Goal: Entertainment & Leisure: Consume media (video, audio)

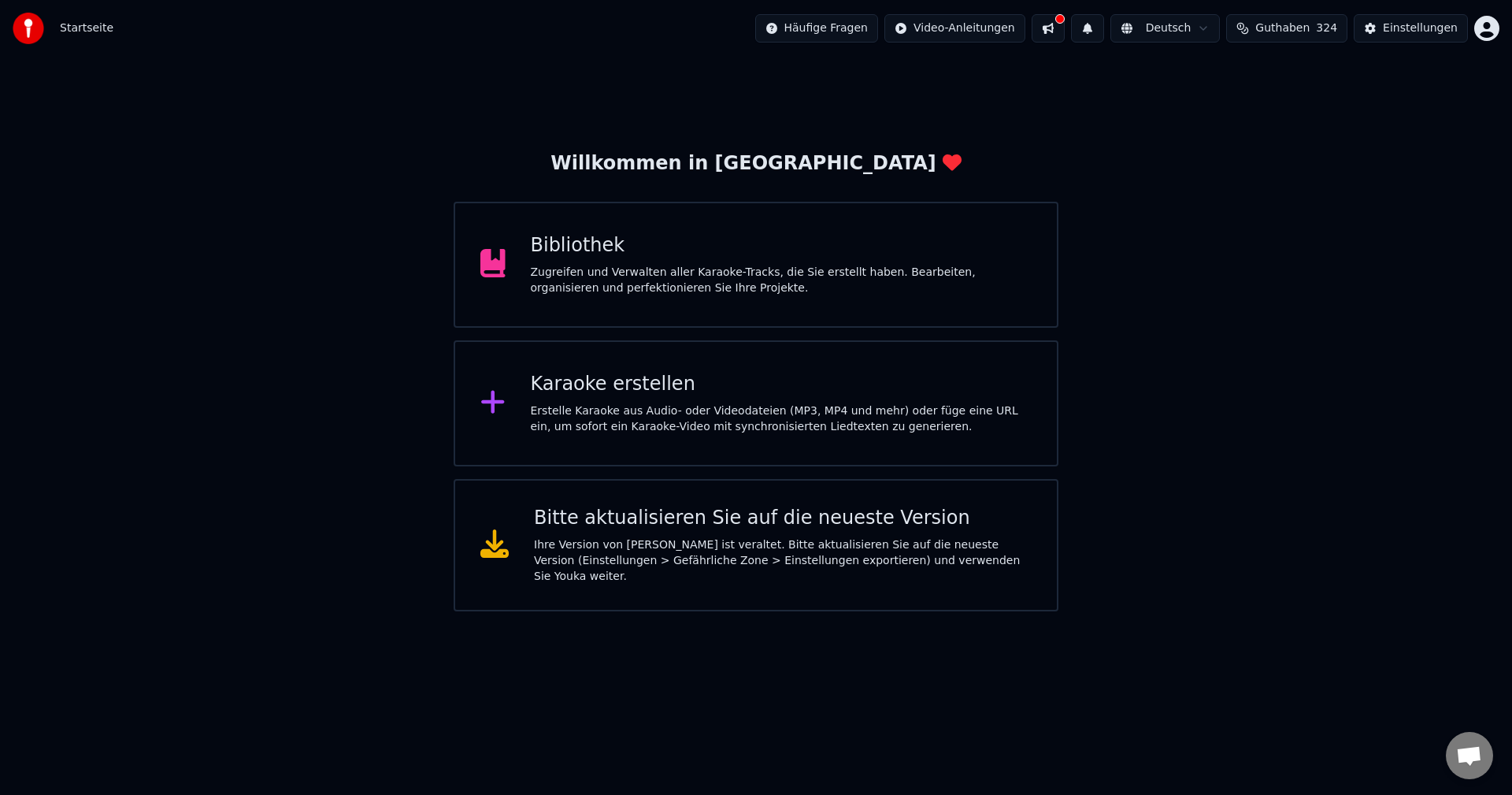
click at [634, 272] on div "Zugreifen und Verwalten aller Karaoke-Tracks, die Sie erstellt haben. Bearbeite…" at bounding box center [782, 280] width 502 height 31
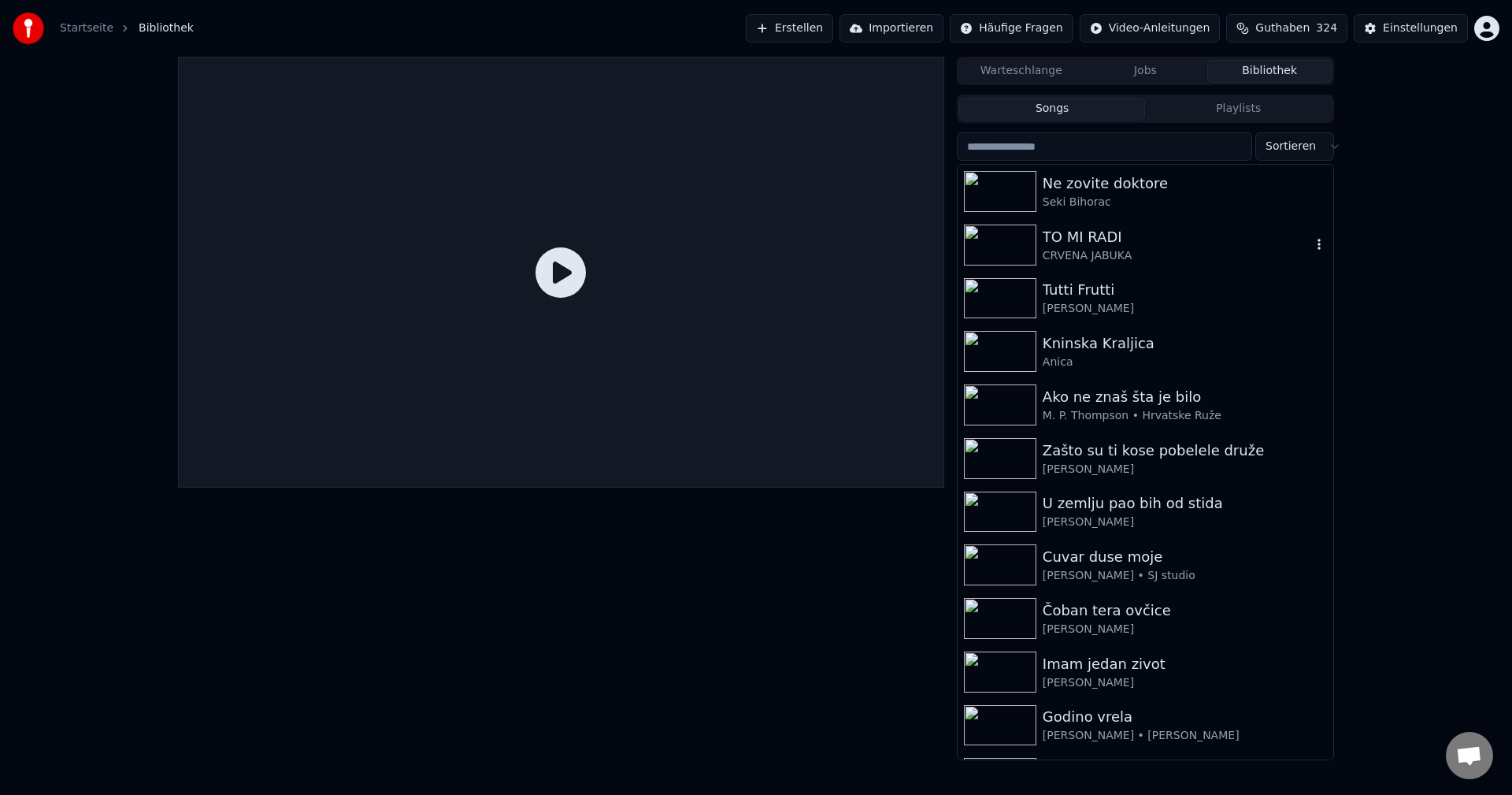
click at [989, 247] on img at bounding box center [1000, 245] width 73 height 41
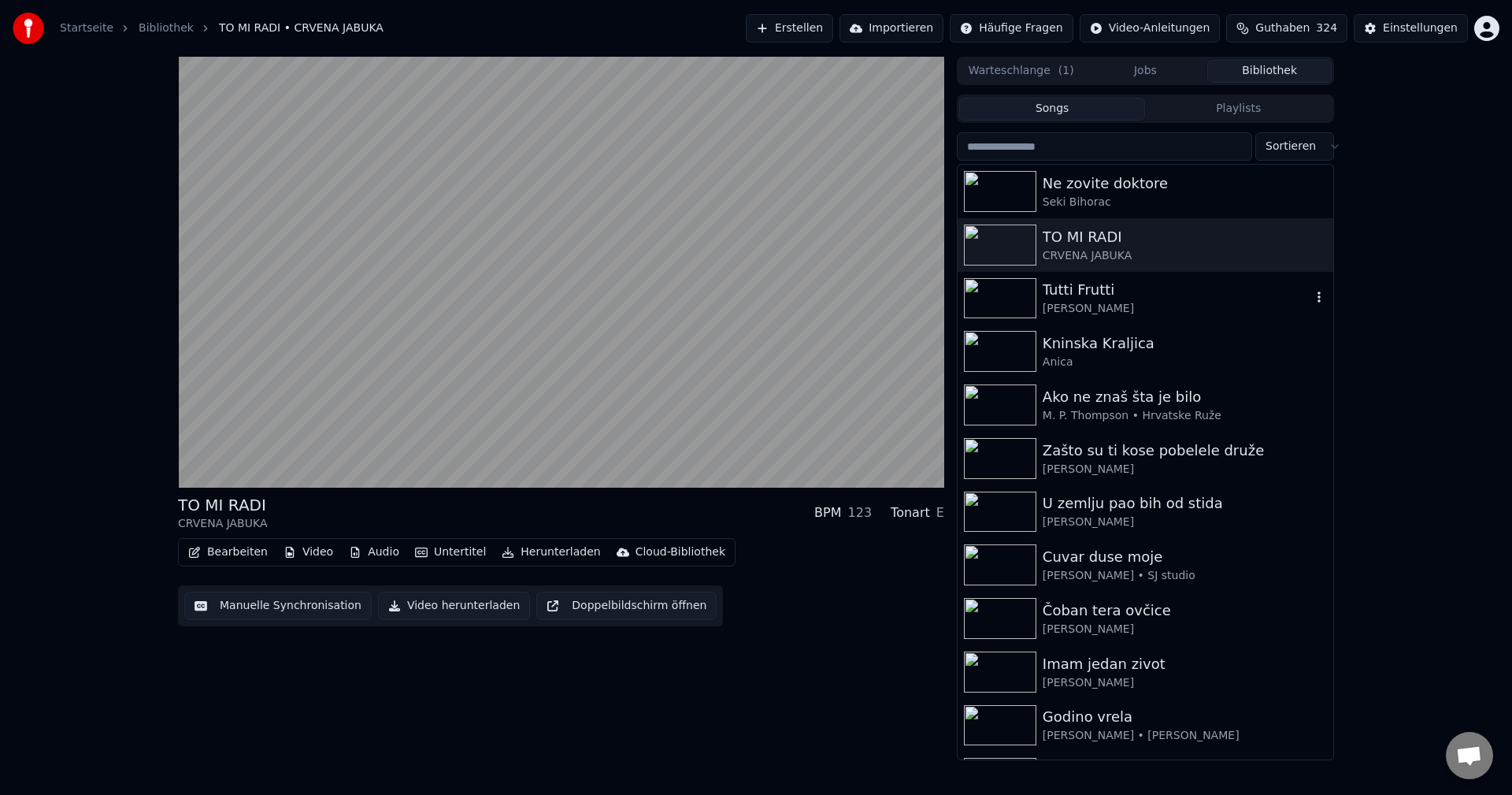
click at [1002, 310] on img at bounding box center [1000, 298] width 73 height 41
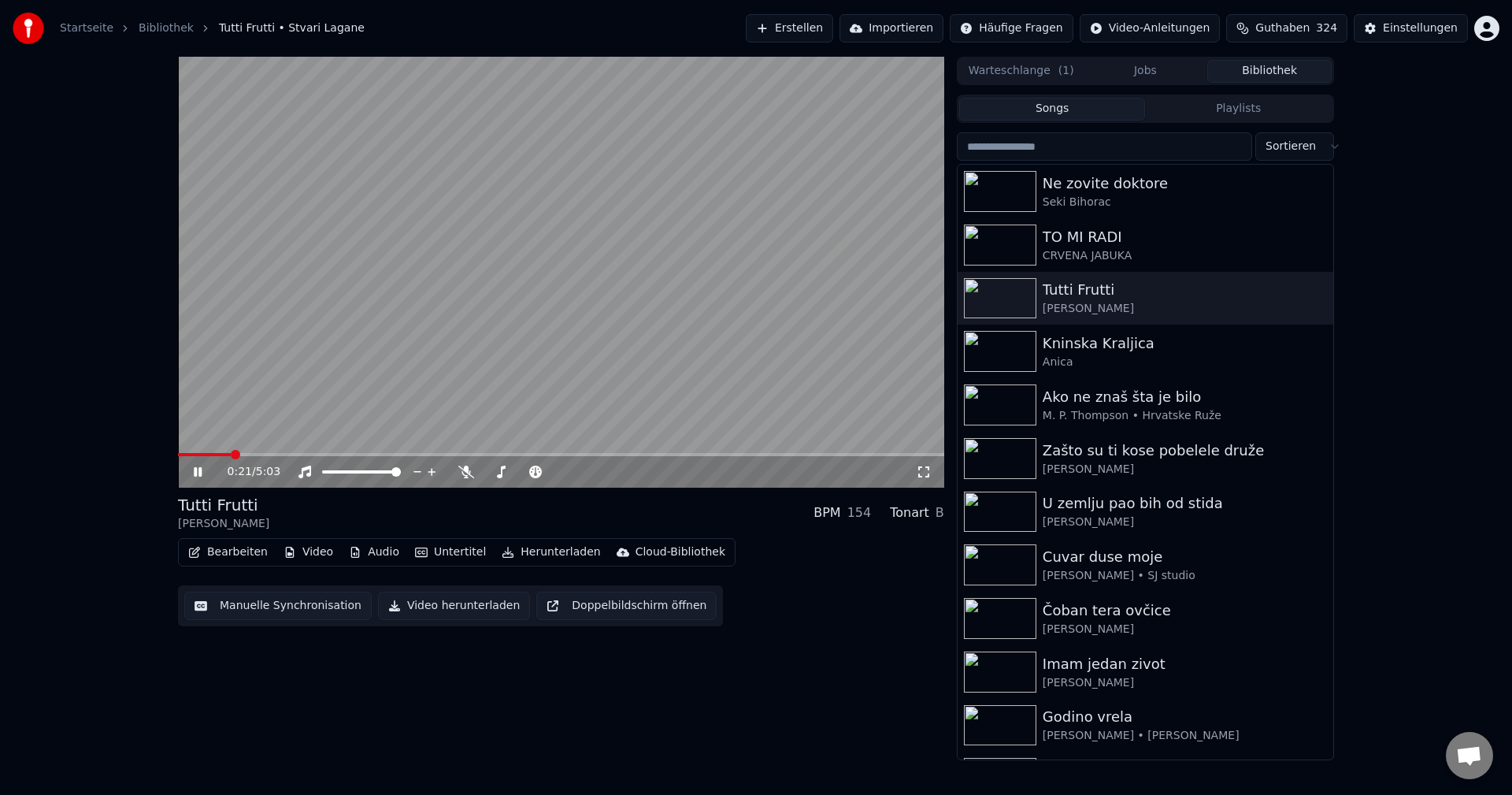
click at [231, 454] on span at bounding box center [561, 455] width 766 height 3
click at [198, 452] on video at bounding box center [561, 272] width 766 height 431
click at [203, 453] on span at bounding box center [190, 455] width 25 height 3
click at [225, 453] on span at bounding box center [561, 455] width 766 height 3
click at [468, 402] on video at bounding box center [561, 272] width 766 height 431
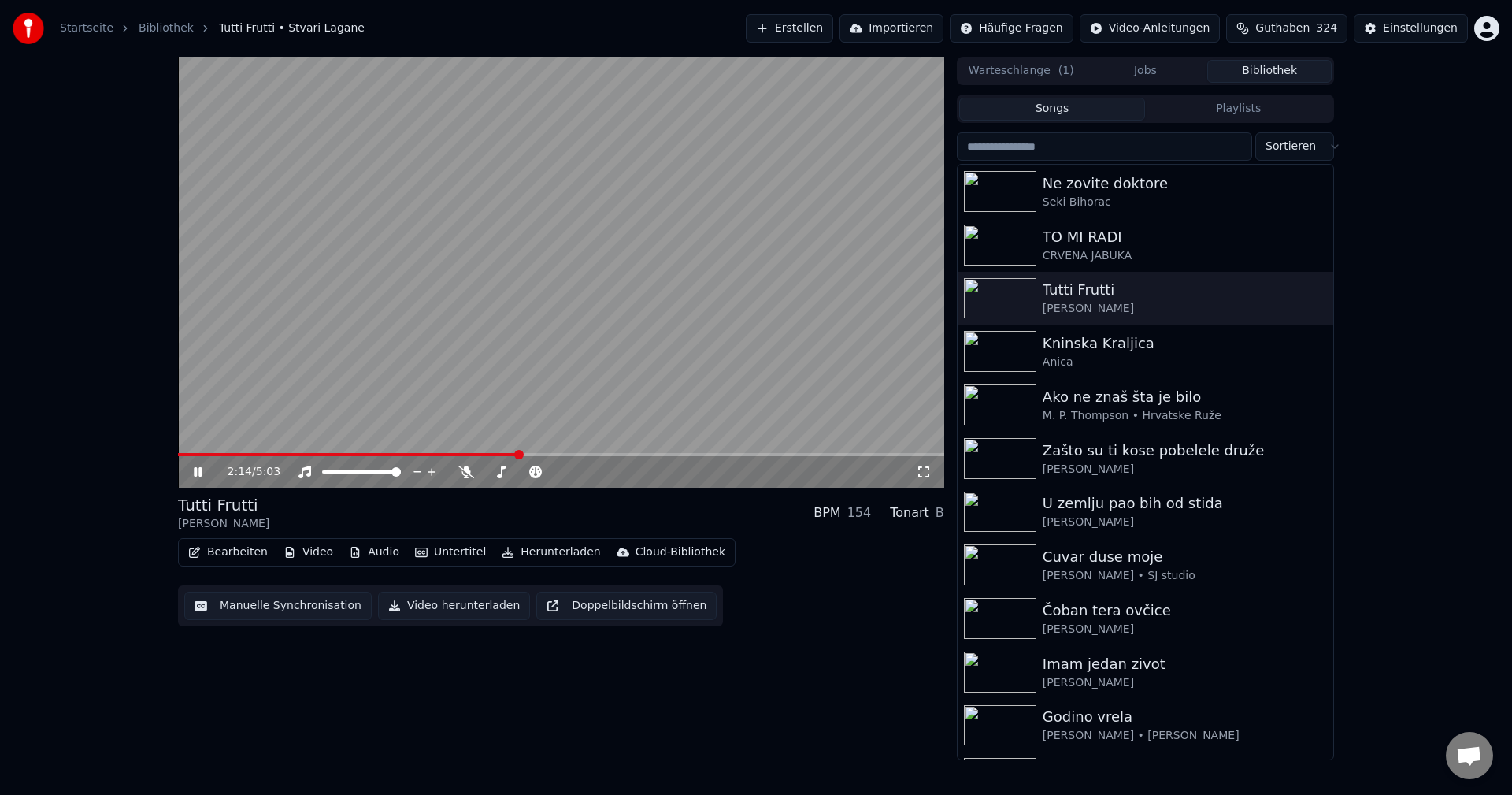
click at [540, 342] on video at bounding box center [561, 272] width 766 height 431
